Goal: Task Accomplishment & Management: Use online tool/utility

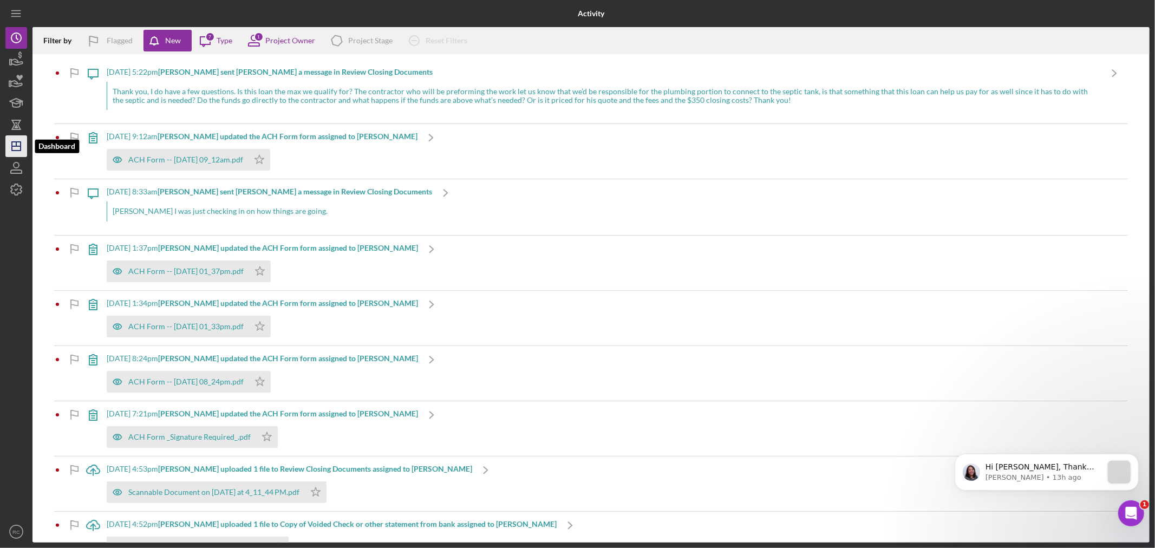
click at [17, 147] on icon "Icon/Dashboard" at bounding box center [16, 146] width 27 height 27
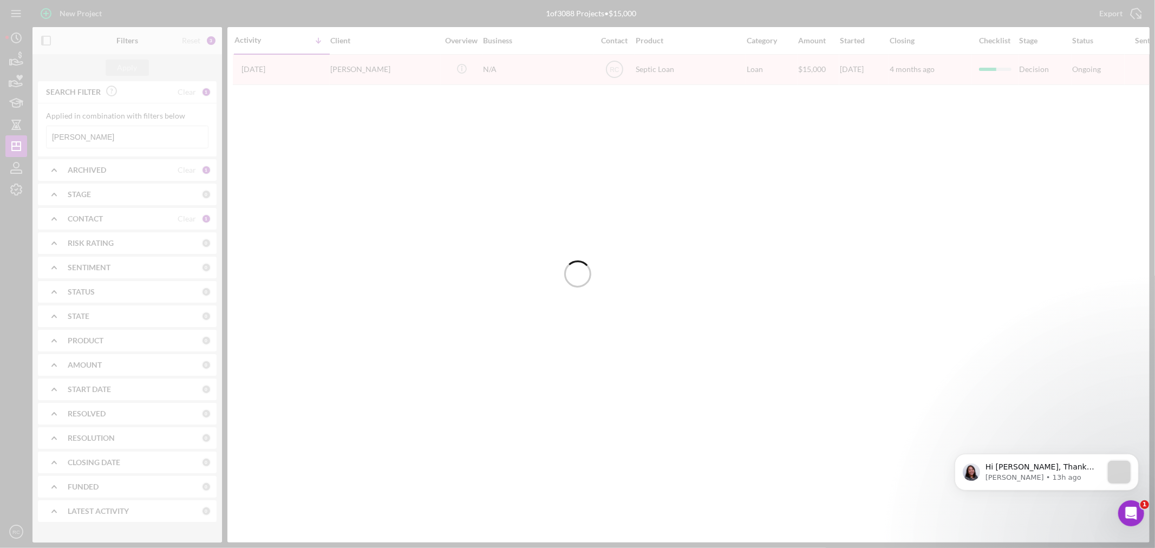
click at [123, 138] on div at bounding box center [577, 274] width 1155 height 548
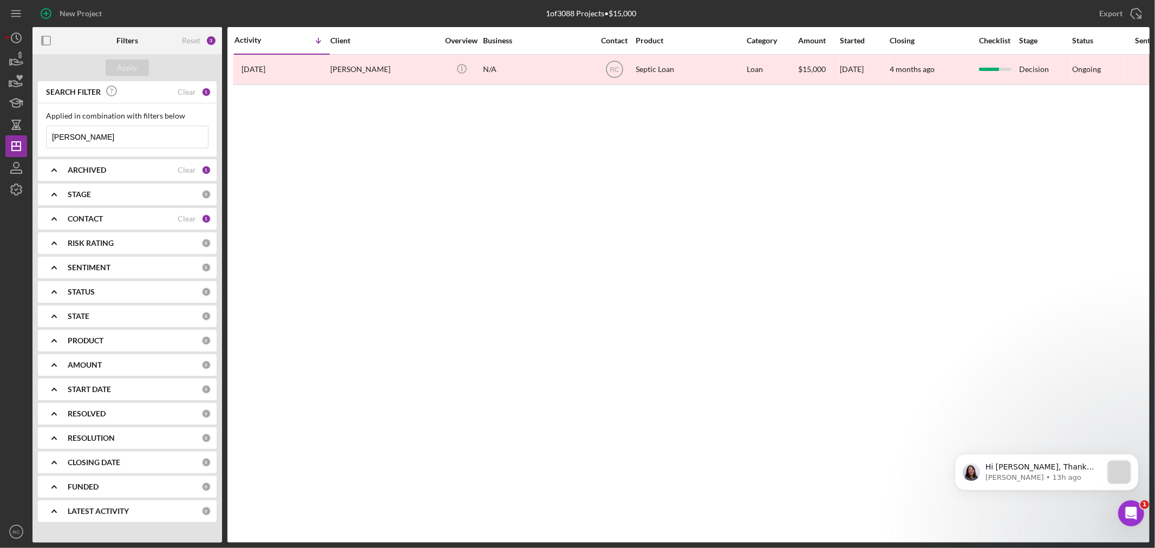
click at [122, 138] on input "[PERSON_NAME]" at bounding box center [127, 137] width 161 height 22
drag, startPoint x: 122, startPoint y: 138, endPoint x: 27, endPoint y: 144, distance: 95.0
click at [27, 144] on div "New Project 1 of 3088 Projects • $15,000 [PERSON_NAME] Export Icon/Export Filte…" at bounding box center [577, 271] width 1144 height 543
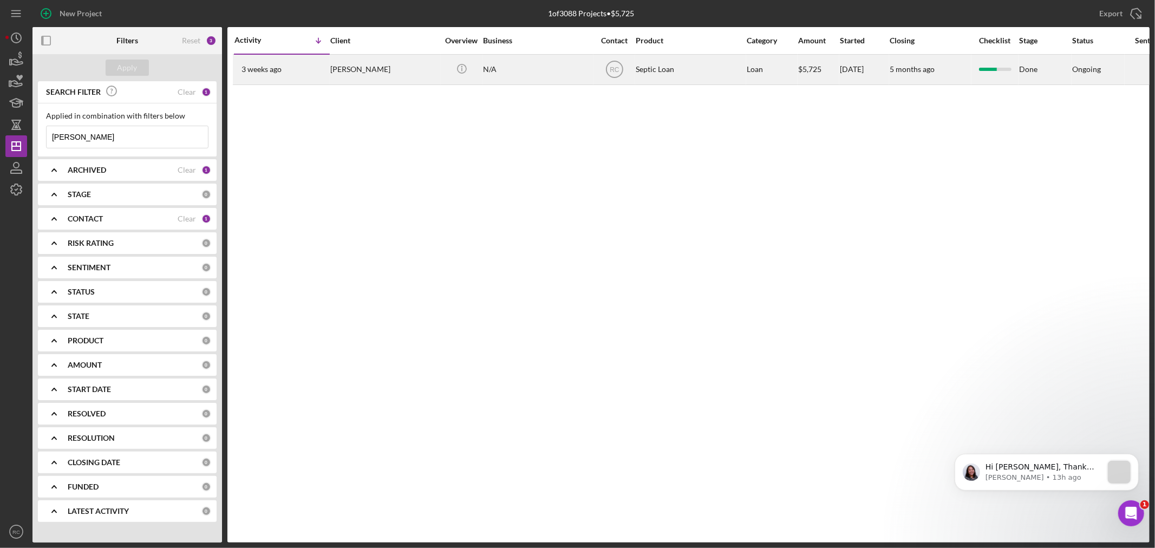
type input "[PERSON_NAME]"
click at [350, 67] on div "[PERSON_NAME]" at bounding box center [384, 69] width 108 height 29
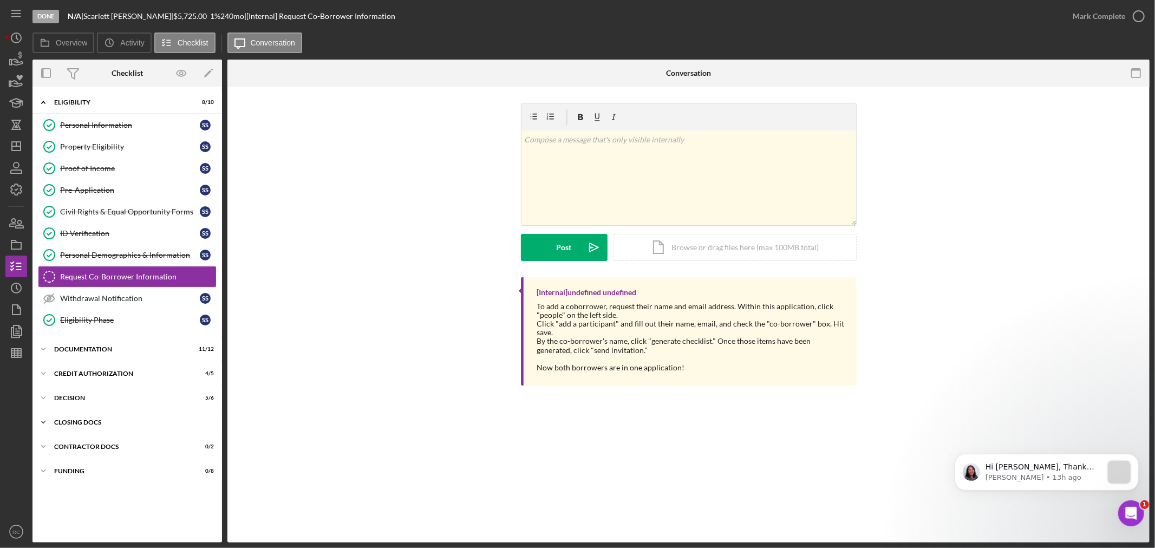
click at [96, 426] on div "Icon/Expander CLOSING DOCS 0 / 7" at bounding box center [127, 423] width 190 height 22
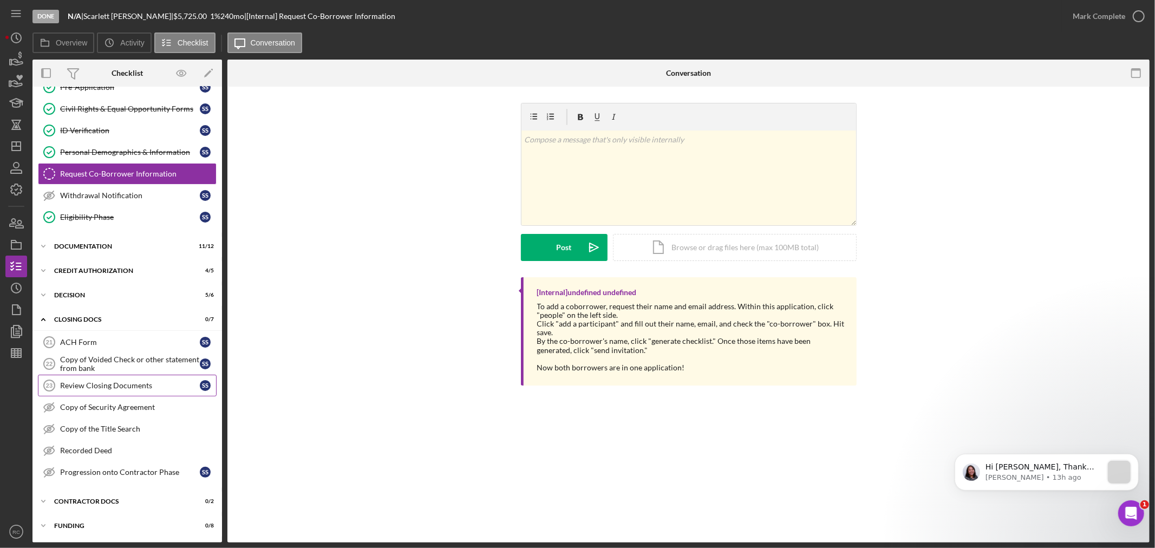
click at [111, 388] on div "Review Closing Documents" at bounding box center [130, 385] width 140 height 9
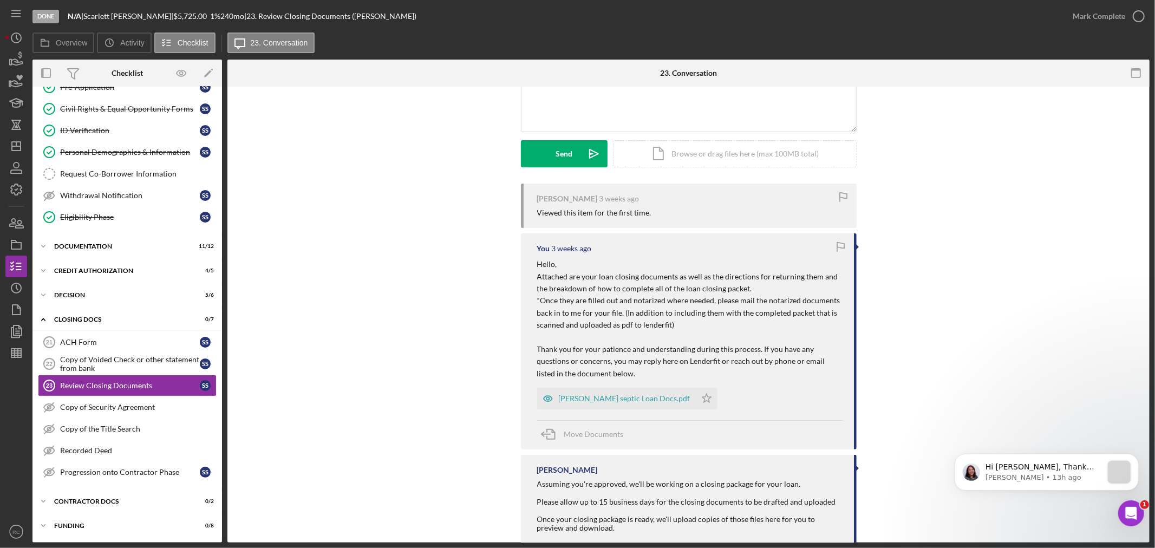
scroll to position [78, 0]
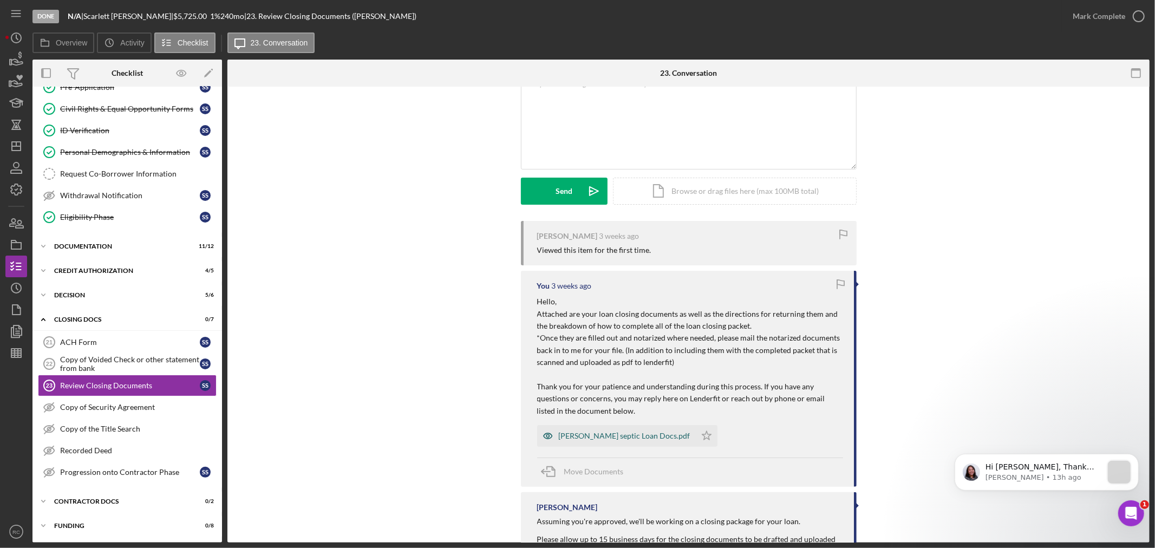
click at [640, 441] on div "[PERSON_NAME] septic Loan Docs.pdf" at bounding box center [616, 436] width 159 height 22
